Goal: Use online tool/utility: Utilize a website feature to perform a specific function

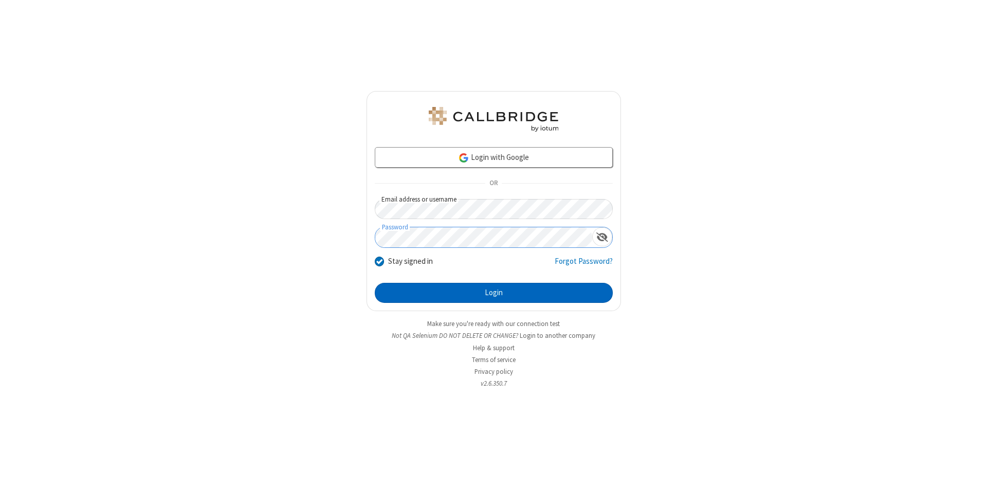
click at [494, 293] on button "Login" at bounding box center [494, 293] width 238 height 21
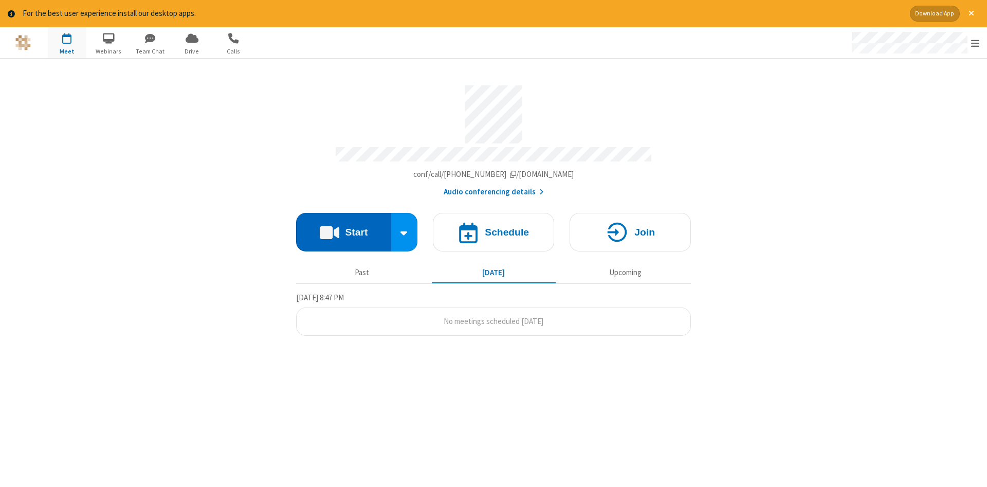
click at [344, 228] on button "Start" at bounding box center [343, 232] width 95 height 39
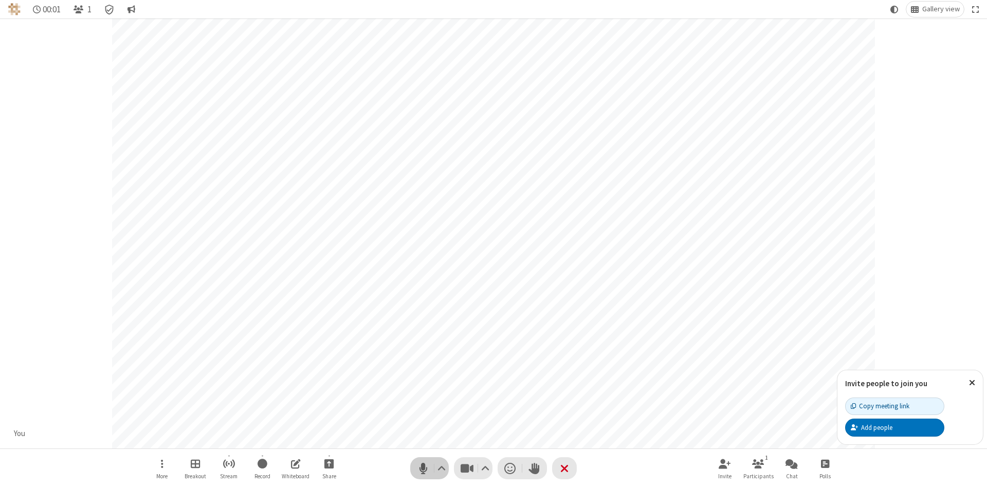
click at [423, 468] on span "Mute (Alt+A)" at bounding box center [423, 468] width 15 height 15
click at [423, 468] on span "Unmute (Alt+A)" at bounding box center [423, 468] width 15 height 15
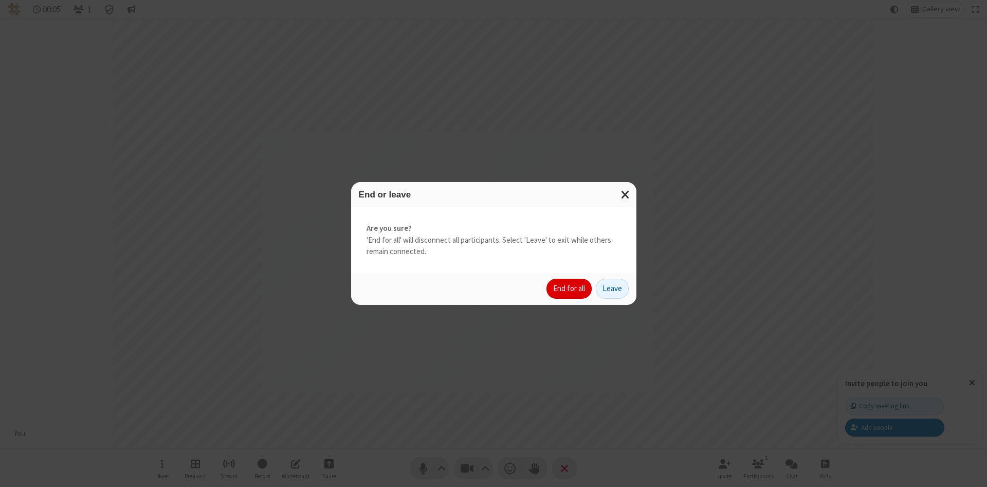
click at [570, 289] on button "End for all" at bounding box center [569, 289] width 45 height 21
